Goal: Find specific page/section

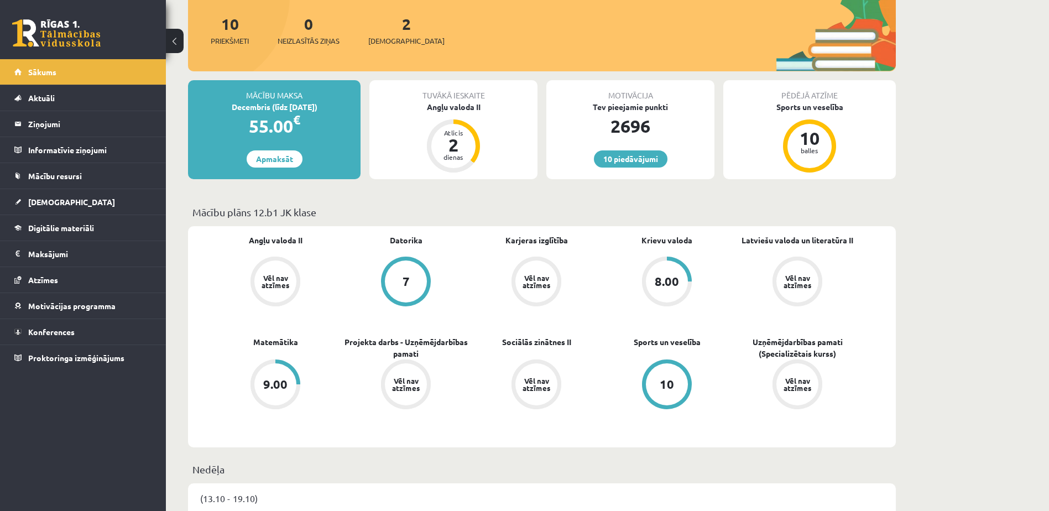
scroll to position [166, 0]
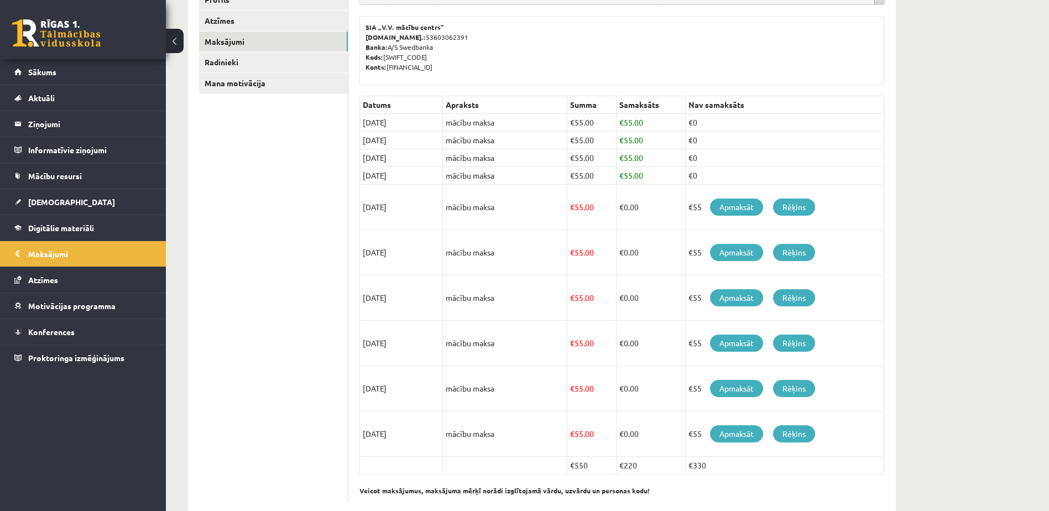
scroll to position [190, 0]
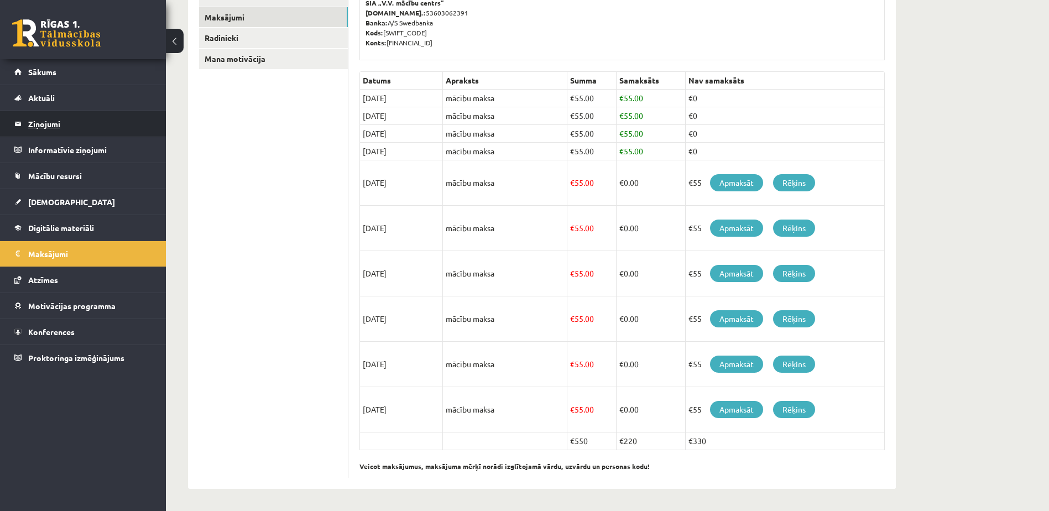
click at [51, 112] on legend "Ziņojumi 0" at bounding box center [90, 123] width 124 height 25
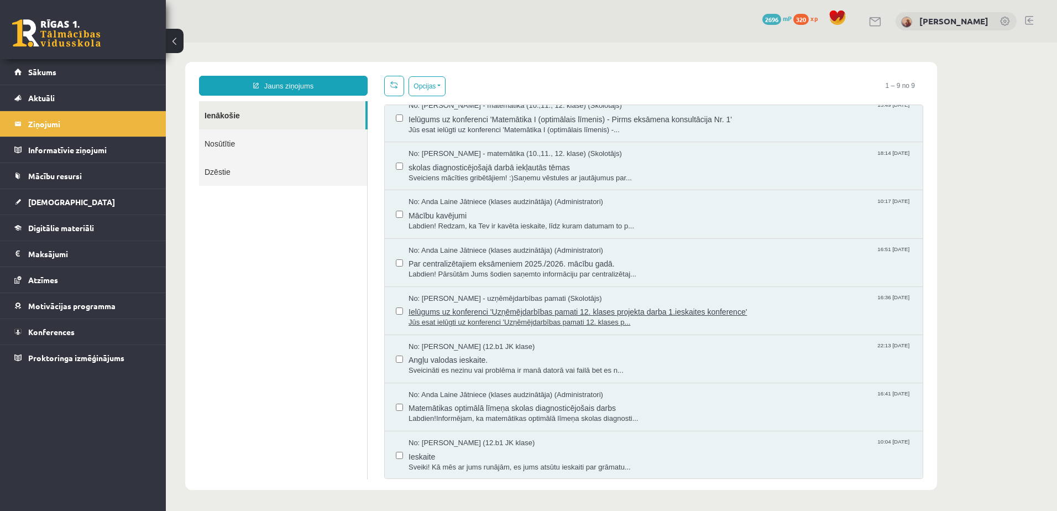
scroll to position [60, 0]
click at [525, 362] on span "Angļu valodas ieskaite." at bounding box center [660, 358] width 503 height 14
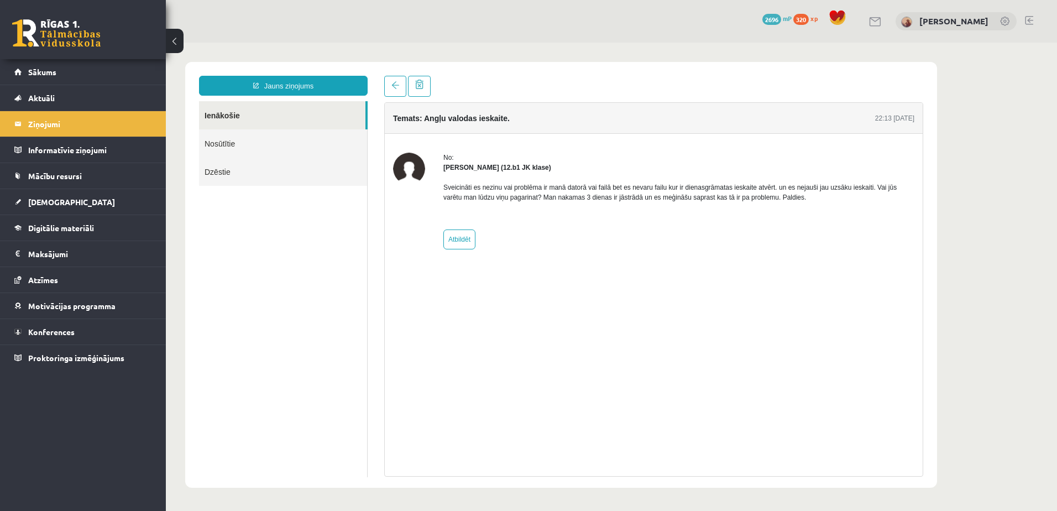
scroll to position [0, 0]
click at [392, 91] on link at bounding box center [395, 86] width 22 height 21
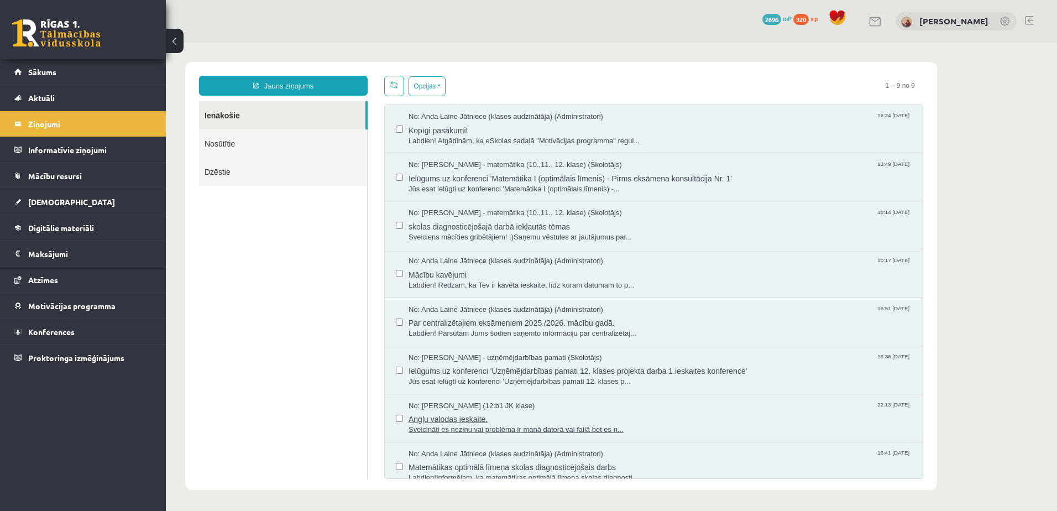
scroll to position [60, 0]
